Goal: Information Seeking & Learning: Learn about a topic

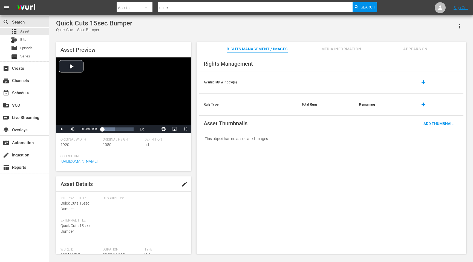
click at [28, 44] on div "apps Asset Bits movie Episode subtitles Series" at bounding box center [24, 44] width 49 height 33
click at [28, 48] on span "Episode" at bounding box center [26, 47] width 12 height 5
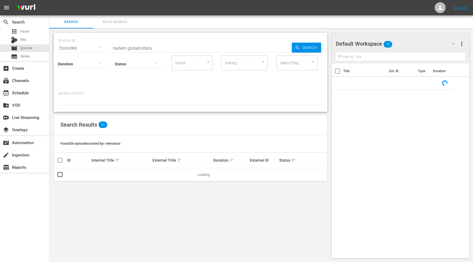
click at [149, 50] on input "harlem globetrotters" at bounding box center [202, 48] width 180 height 13
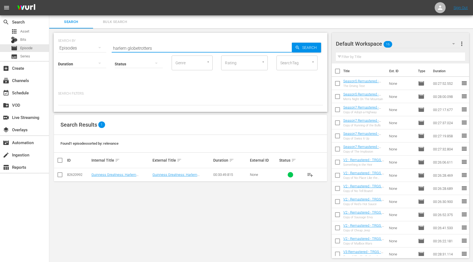
click at [160, 50] on input "harlem globetrotters" at bounding box center [202, 48] width 180 height 13
click at [24, 81] on div "subscriptions Channels" at bounding box center [15, 79] width 31 height 5
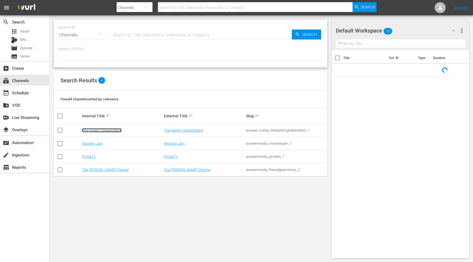
click at [106, 132] on link "The Harlem Globetrotters" at bounding box center [101, 130] width 39 height 4
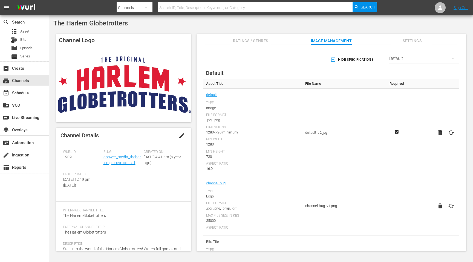
click at [418, 40] on span "Settings" at bounding box center [412, 41] width 41 height 7
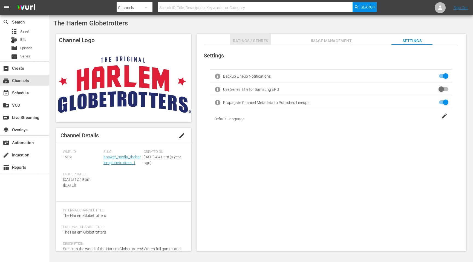
click at [243, 41] on span "Ratings / Genres" at bounding box center [250, 41] width 41 height 7
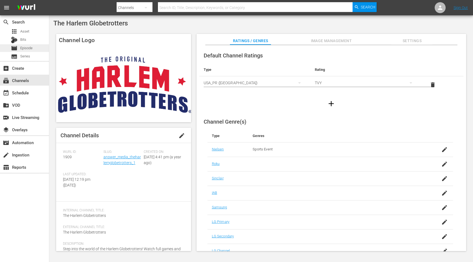
click at [28, 48] on span "Episode" at bounding box center [26, 47] width 12 height 5
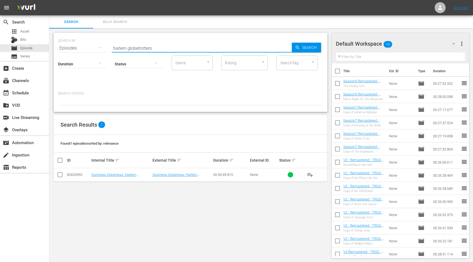
drag, startPoint x: 155, startPoint y: 49, endPoint x: 107, endPoint y: 49, distance: 47.7
click at [108, 49] on div "SEARCH BY Search By Episodes Search ID, Title, Description, Keywords, or Catego…" at bounding box center [190, 45] width 265 height 20
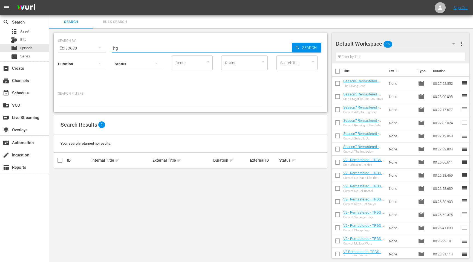
click at [150, 37] on div "SEARCH BY Search By Episodes Search ID, Title, Description, Keywords, or Catego…" at bounding box center [190, 45] width 265 height 20
click at [121, 48] on input "hg" at bounding box center [202, 48] width 180 height 13
type input "h"
click at [136, 213] on div "SEARCH BY Search By Episodes Search ID, Title, Description, Keywords, or Catego…" at bounding box center [190, 145] width 283 height 234
drag, startPoint x: 120, startPoint y: 49, endPoint x: 111, endPoint y: 49, distance: 9.0
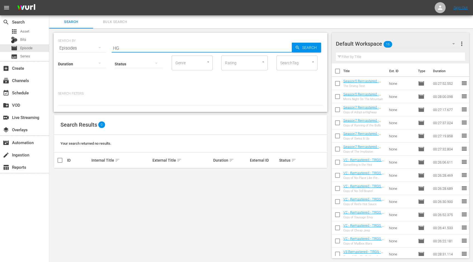
click at [111, 49] on div "SEARCH BY Search By Episodes Search ID, Title, Description, Keywords, or Catego…" at bounding box center [190, 45] width 265 height 20
type input "\"
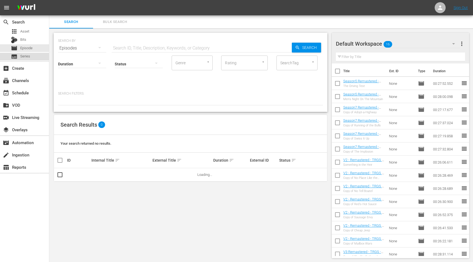
click at [33, 56] on div "subtitles Series" at bounding box center [24, 57] width 49 height 8
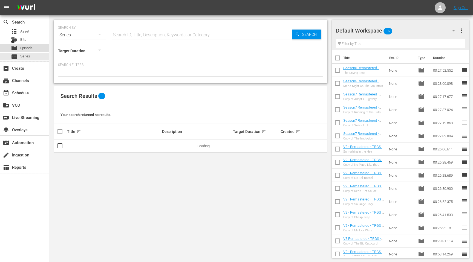
click at [27, 46] on span "Episode" at bounding box center [26, 47] width 12 height 5
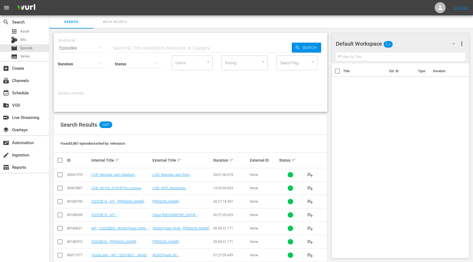
click at [74, 99] on div at bounding box center [190, 100] width 265 height 9
click at [74, 93] on p "Search Filters:" at bounding box center [190, 93] width 265 height 5
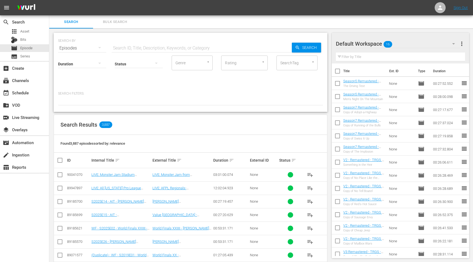
click at [138, 64] on div at bounding box center [139, 63] width 48 height 15
click at [87, 49] on div "Ready to Schedule Not Ready to Schedule" at bounding box center [236, 131] width 473 height 262
click at [86, 48] on div "Ready to Schedule Not Ready to Schedule" at bounding box center [236, 131] width 473 height 262
click at [85, 62] on div at bounding box center [82, 63] width 48 height 15
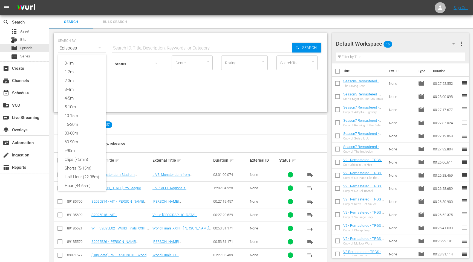
click at [133, 88] on div "0-1m 1-2m 2-3m 3-4m 4-5m 5-10m 10-15m 15-30m 30-60m 60-90m >90m Clips (<5min) S…" at bounding box center [236, 131] width 473 height 262
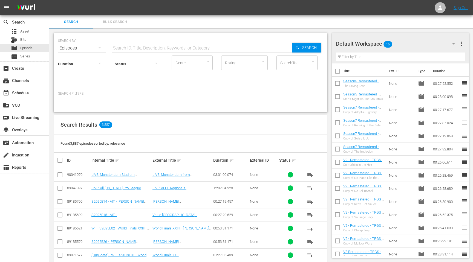
click at [83, 90] on div "Duration Status Genre Genre Rating Rating SearchTag SearchTag Search Filters:" at bounding box center [190, 80] width 265 height 51
click at [143, 47] on input "text" at bounding box center [202, 48] width 180 height 13
type input "h"
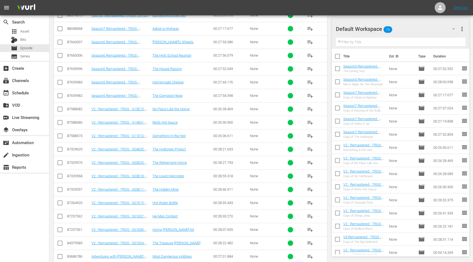
scroll to position [301, 0]
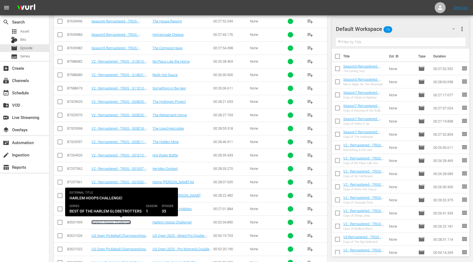
click at [123, 222] on link "Harlem Hoops Challenge!" at bounding box center [110, 223] width 39 height 4
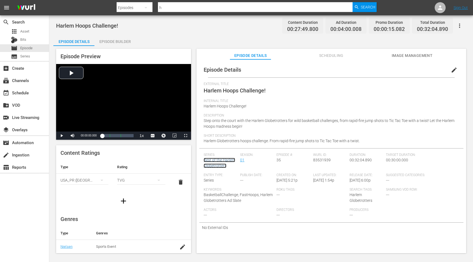
click at [216, 162] on link "Best of the Harlem Globetrotters" at bounding box center [220, 163] width 32 height 10
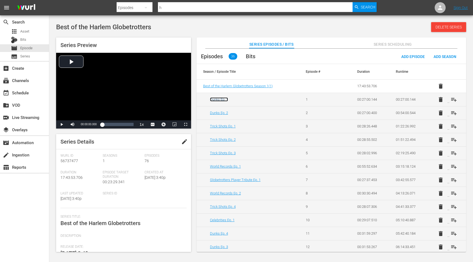
click at [217, 101] on link "Dunks Ep. 1" at bounding box center [219, 100] width 18 height 4
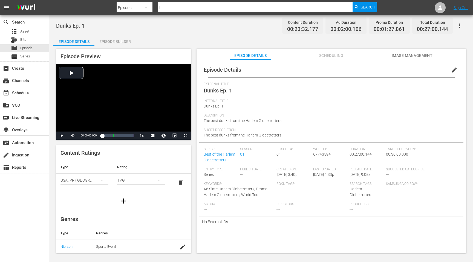
click at [285, 191] on div "Roku Tags: ---" at bounding box center [313, 192] width 73 height 20
click at [408, 63] on div "Episode Details edit" at bounding box center [331, 69] width 264 height 15
click at [408, 56] on span "Image Management" at bounding box center [412, 55] width 41 height 7
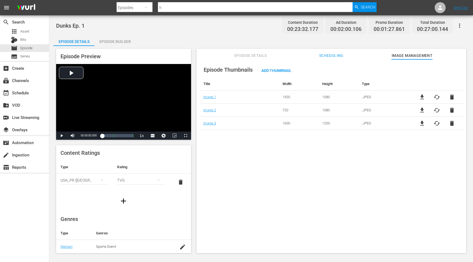
click at [314, 165] on div "Episode Thumbnails Add Thumbnail Title Width Height Type Image 1 1920 1080 .JPE…" at bounding box center [332, 158] width 270 height 199
click at [107, 39] on div "Episode Builder" at bounding box center [115, 41] width 41 height 13
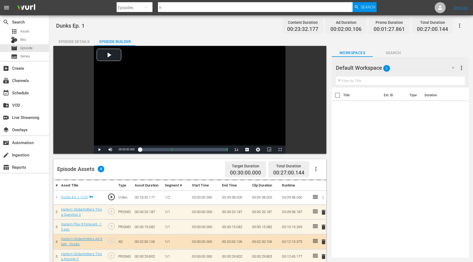
click at [117, 29] on div "Dunks Ep. 1 Content Duration 00:23:32.177 Ad Duration 00:02:00.106 Promo Durati…" at bounding box center [261, 25] width 410 height 12
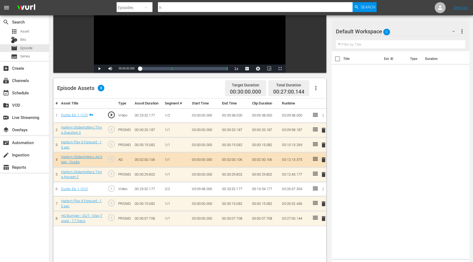
scroll to position [82, 0]
click at [100, 234] on div "# Asset Title Type Asset Duration Segment # Start Time End Time Clip Duration R…" at bounding box center [189, 208] width 273 height 221
